Goal: Find specific page/section

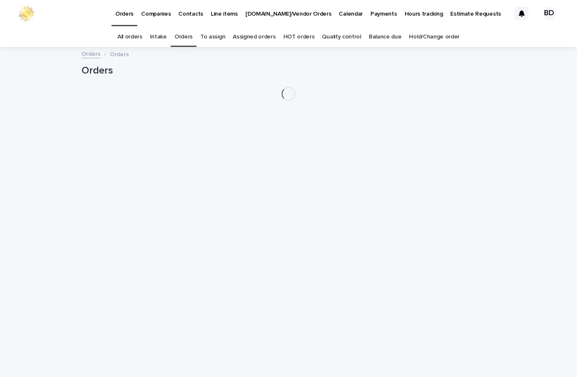
scroll to position [27, 0]
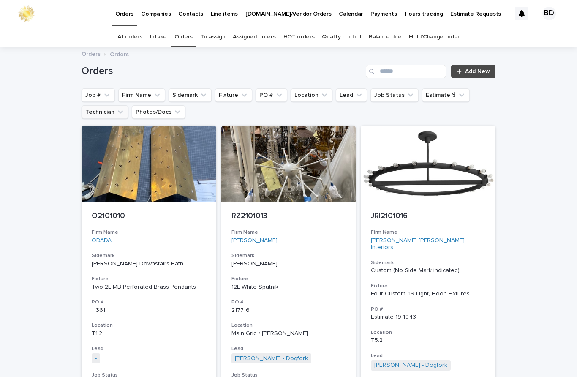
click at [103, 105] on button "Technician" at bounding box center [105, 112] width 47 height 14
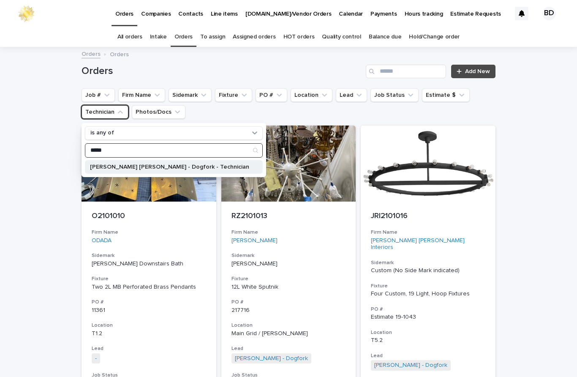
type input "*****"
click at [199, 160] on div "[PERSON_NAME] [PERSON_NAME] - Dogfork - Technician" at bounding box center [174, 167] width 178 height 14
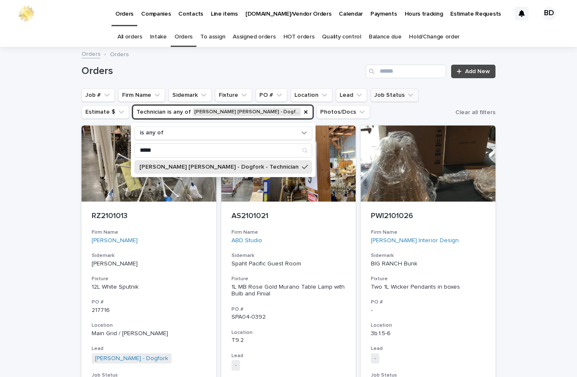
click at [391, 88] on button "Job Status" at bounding box center [394, 95] width 48 height 14
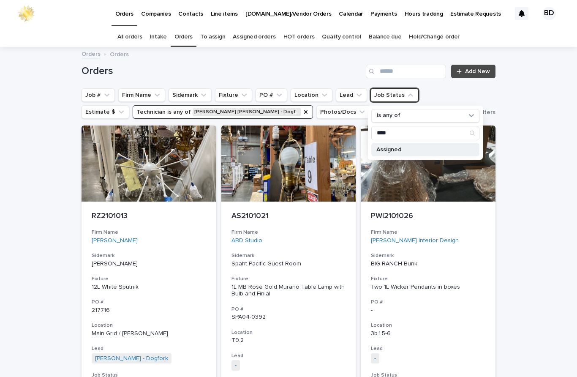
type input "****"
click at [396, 147] on p "Assigned" at bounding box center [421, 150] width 90 height 6
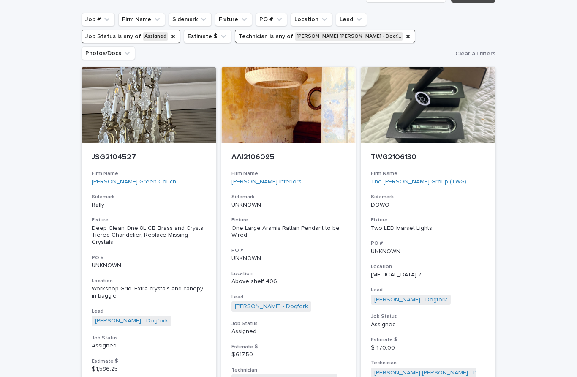
scroll to position [77, 0]
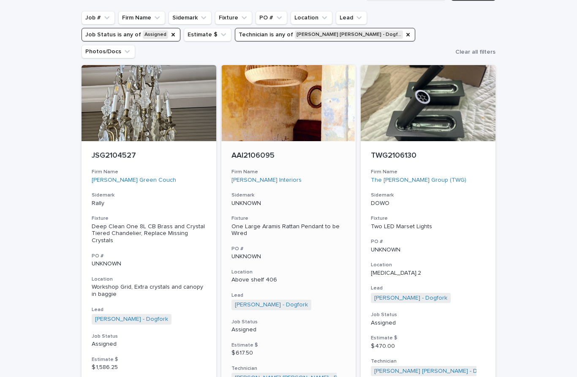
click at [265, 151] on p "AAI2106095" at bounding box center [288, 155] width 114 height 9
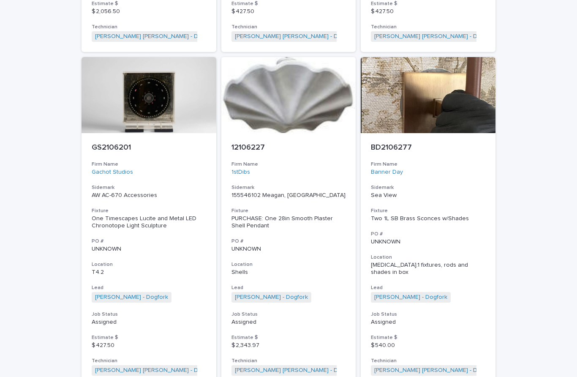
scroll to position [766, 0]
click at [398, 142] on div "BD2106277" at bounding box center [428, 147] width 114 height 11
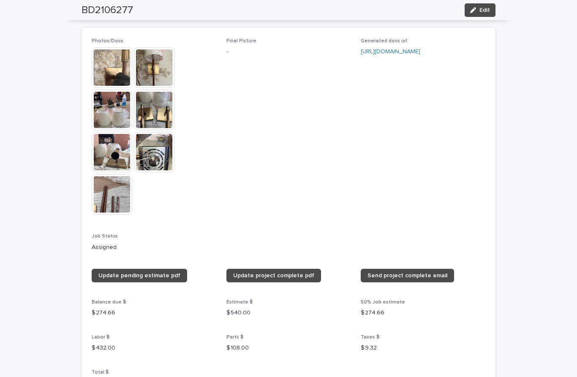
scroll to position [593, 0]
